Goal: Transaction & Acquisition: Subscribe to service/newsletter

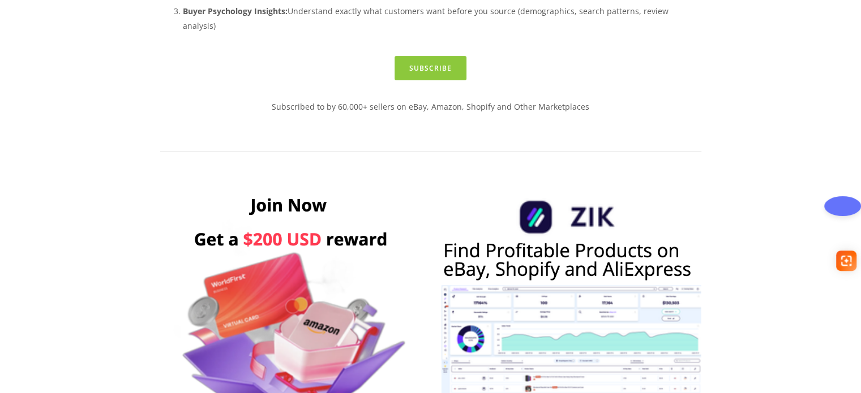
scroll to position [396, 0]
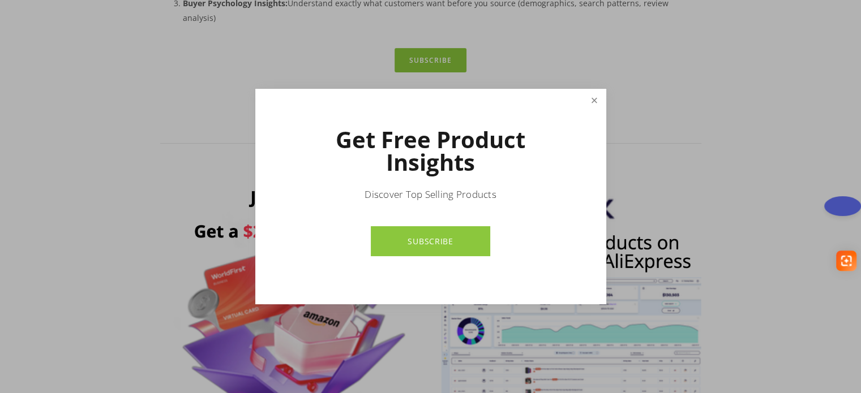
click at [591, 102] on link "Close" at bounding box center [594, 101] width 20 height 20
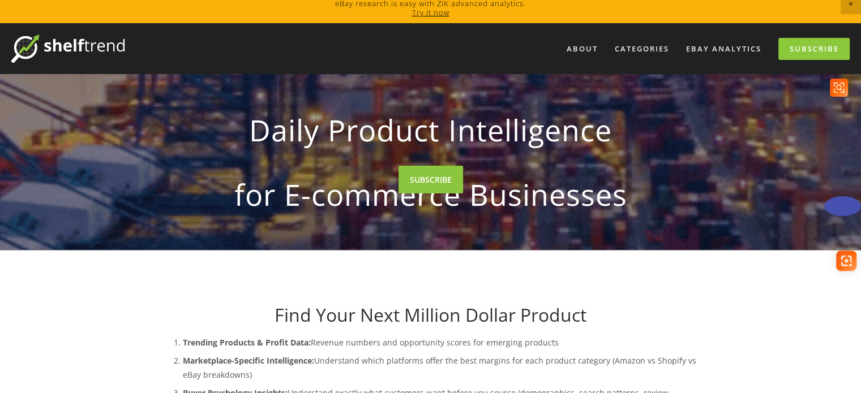
scroll to position [0, 0]
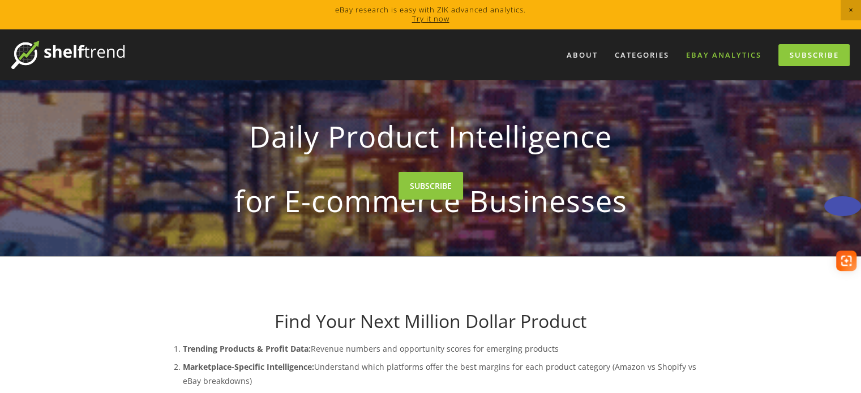
click at [711, 54] on link "eBay Analytics" at bounding box center [724, 55] width 90 height 19
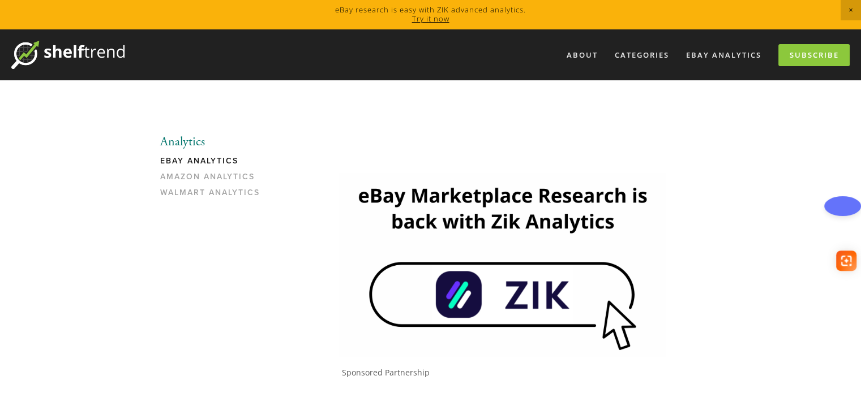
click at [423, 16] on link "Try it now" at bounding box center [430, 19] width 37 height 10
click at [816, 56] on link "Subscribe" at bounding box center [813, 55] width 71 height 22
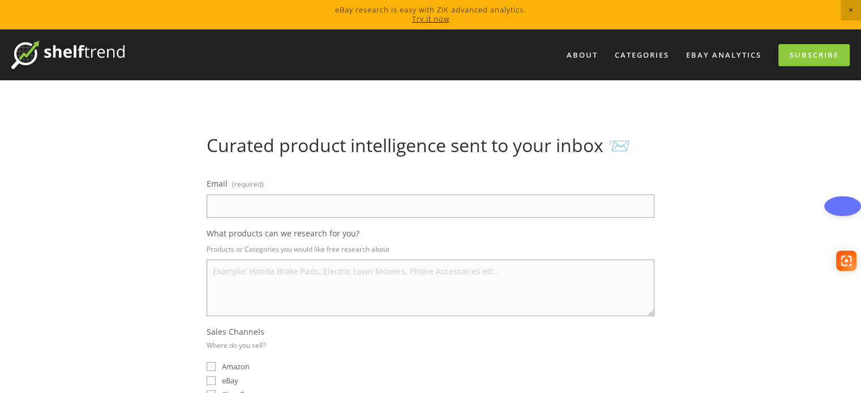
click at [80, 56] on img at bounding box center [67, 55] width 113 height 28
